Goal: Task Accomplishment & Management: Use online tool/utility

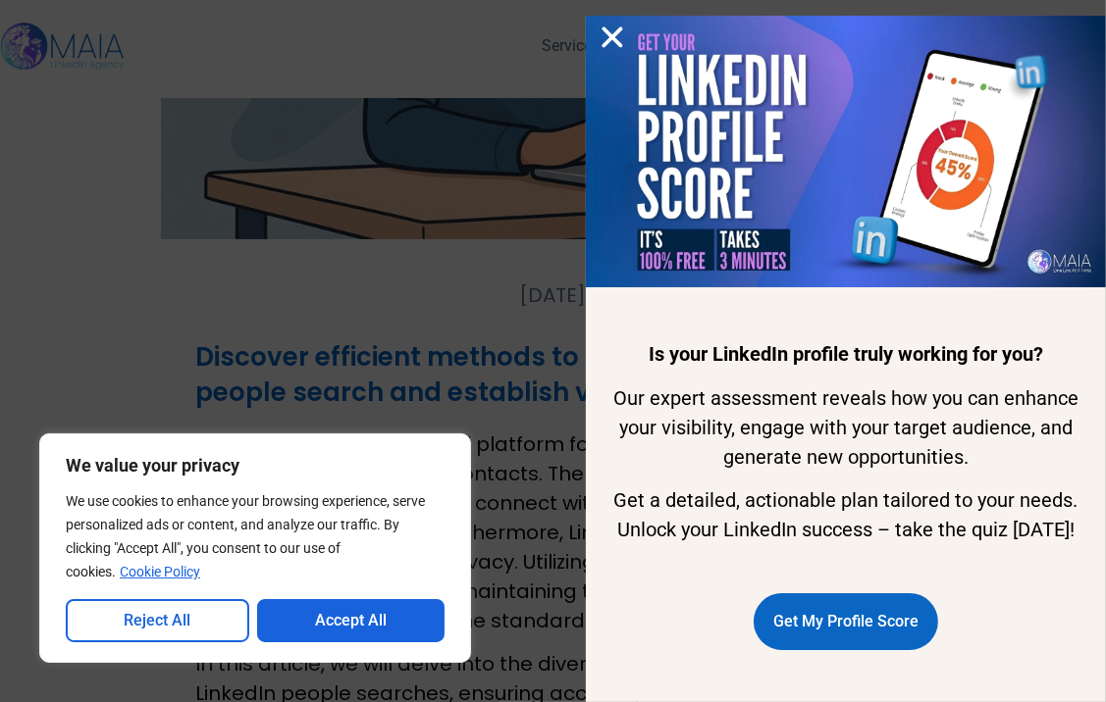
scroll to position [392, 0]
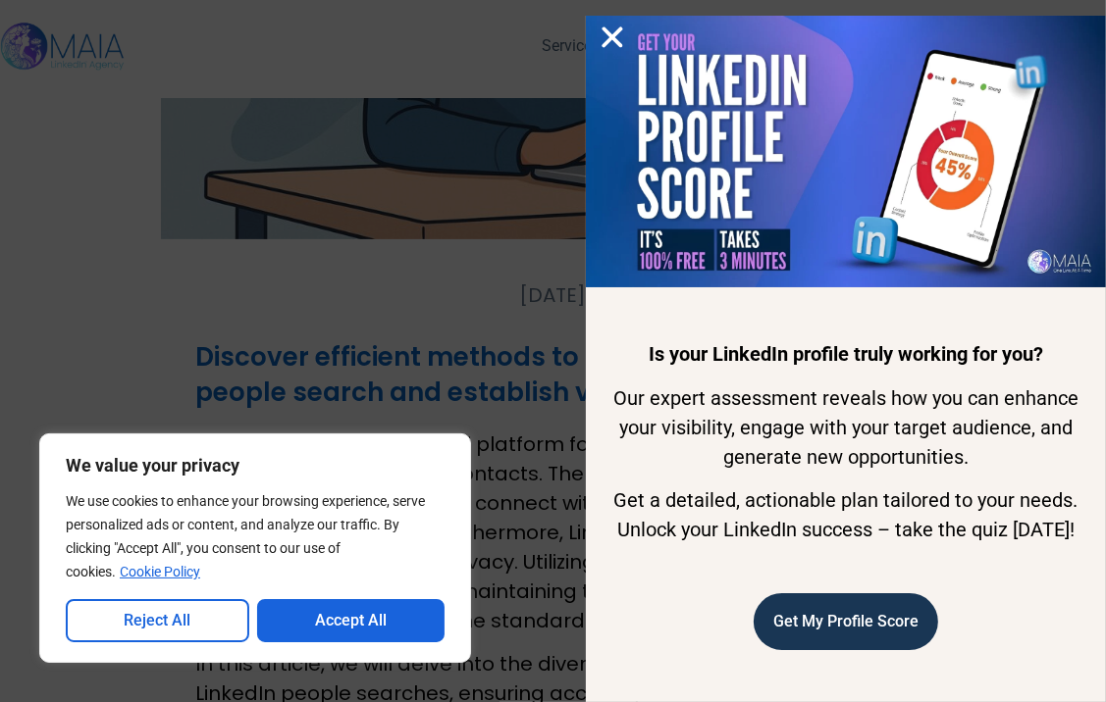
click at [802, 631] on span "Get My Profile Score" at bounding box center [845, 621] width 145 height 37
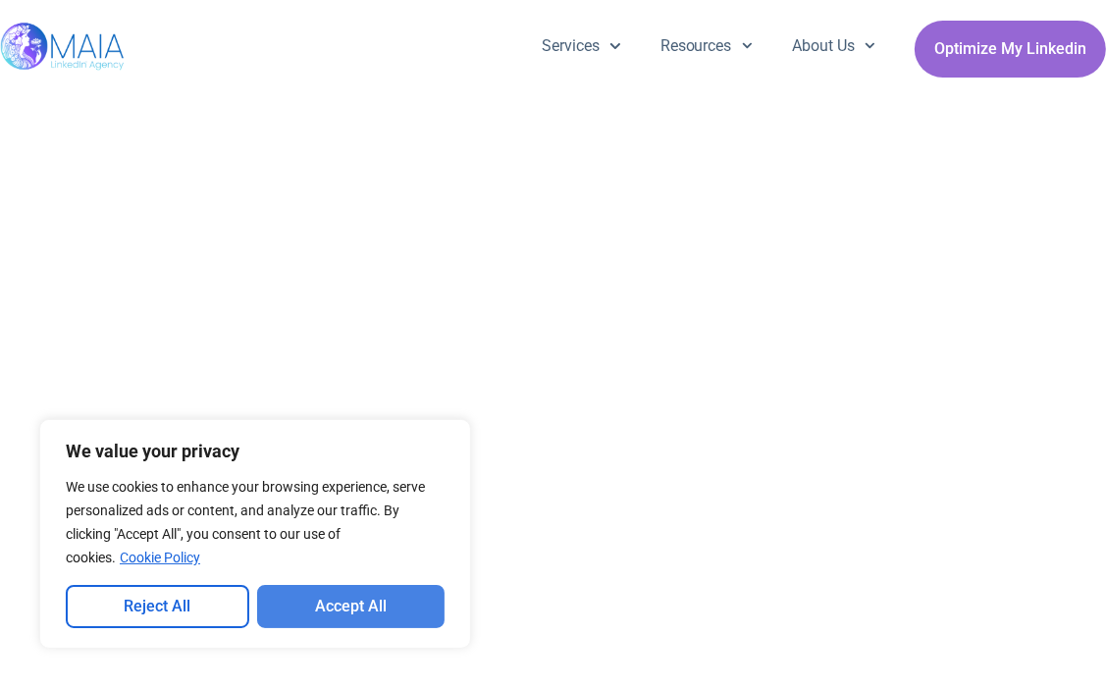
click at [369, 612] on button "Accept All" at bounding box center [351, 606] width 188 height 43
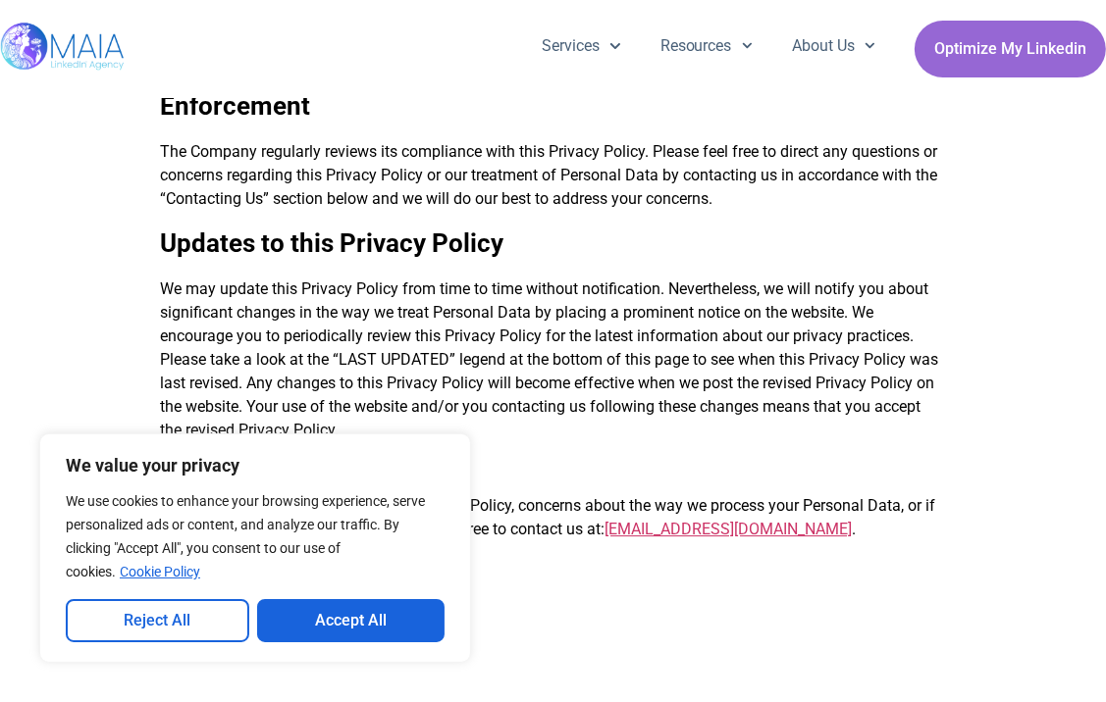
scroll to position [4316, 0]
